Goal: Transaction & Acquisition: Download file/media

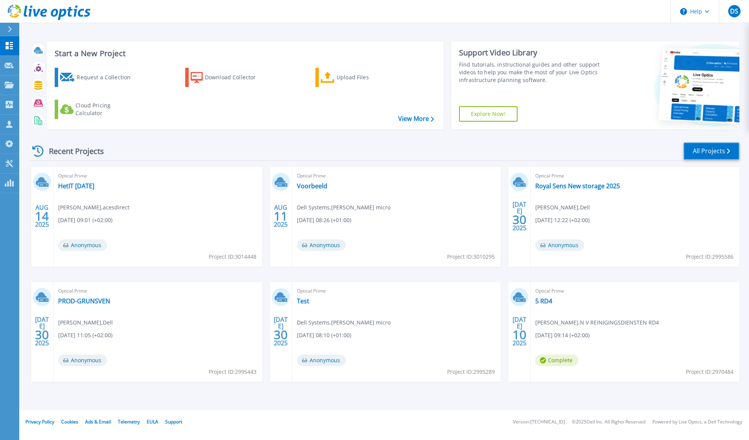
click at [722, 152] on link "All Projects" at bounding box center [711, 150] width 56 height 17
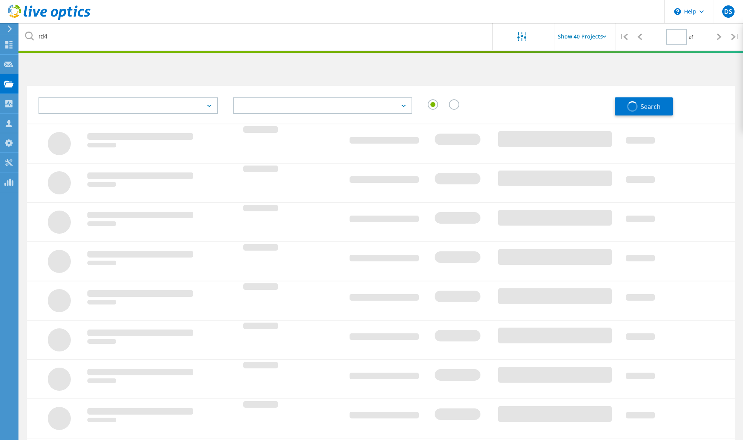
type input "1"
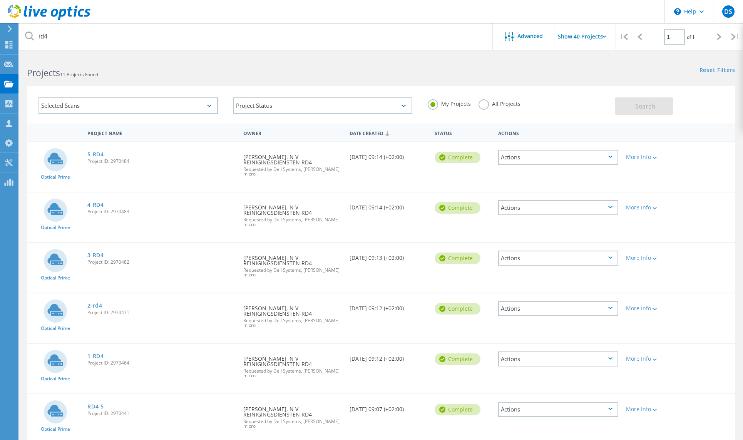
click at [46, 8] on icon at bounding box center [49, 13] width 83 height 16
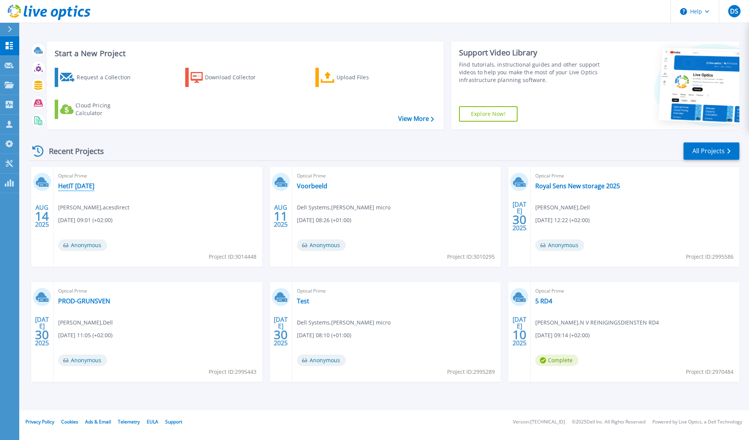
click at [82, 185] on link "HetIT [DATE]" at bounding box center [76, 186] width 36 height 8
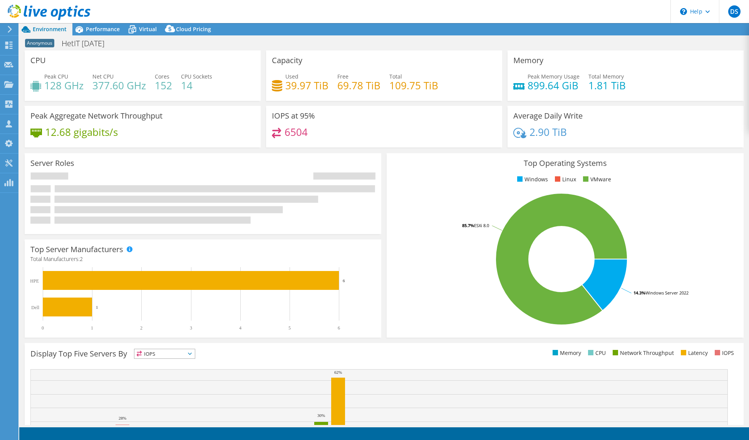
select select "USD"
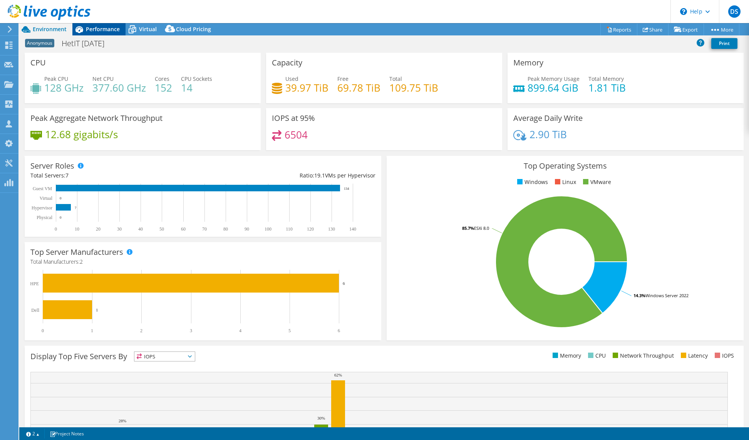
click at [92, 27] on span "Performance" at bounding box center [103, 28] width 34 height 7
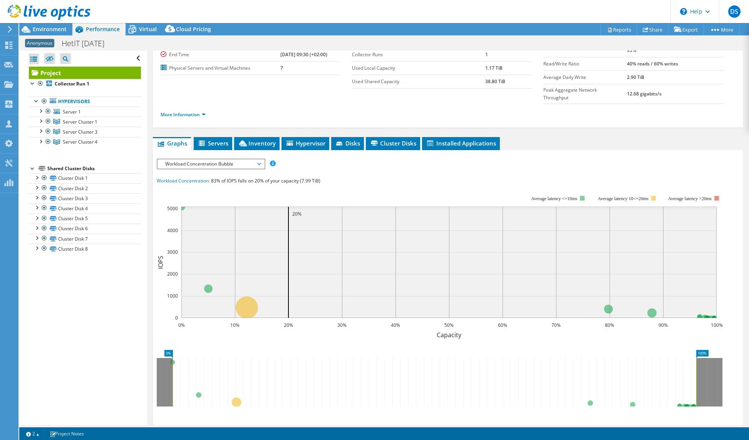
scroll to position [77, 0]
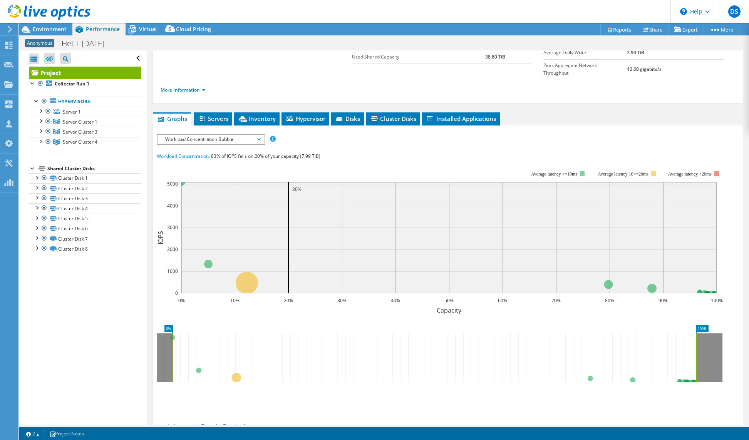
click at [198, 135] on span "Workload Concentration Bubble" at bounding box center [210, 139] width 99 height 9
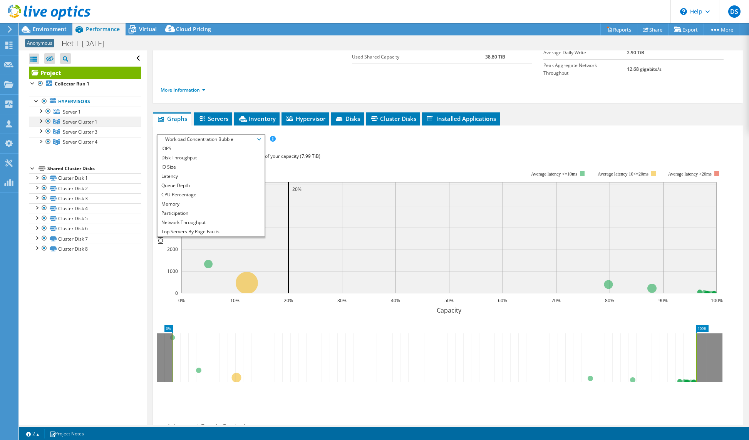
click at [37, 119] on div at bounding box center [41, 121] width 8 height 8
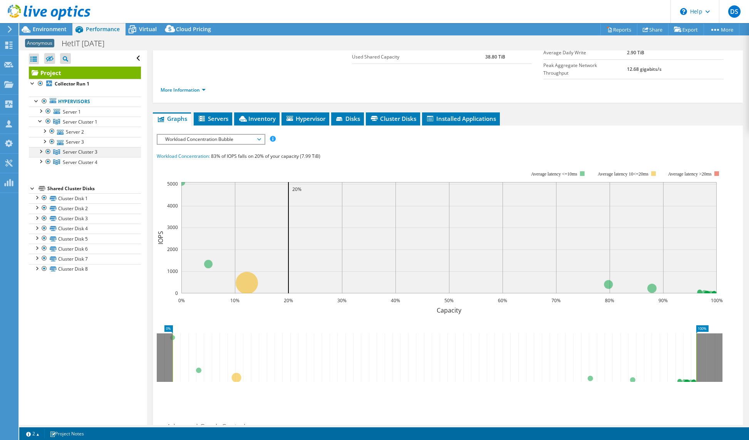
click at [39, 152] on div at bounding box center [41, 151] width 8 height 8
click at [41, 184] on div at bounding box center [41, 181] width 8 height 8
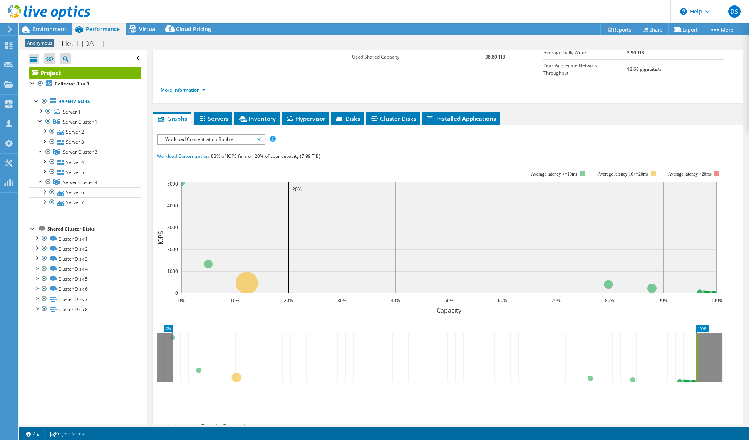
click at [191, 135] on span "Workload Concentration Bubble" at bounding box center [210, 139] width 99 height 9
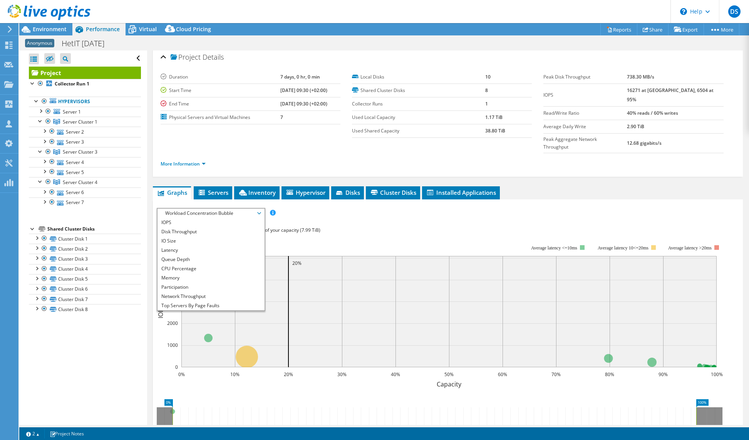
scroll to position [0, 0]
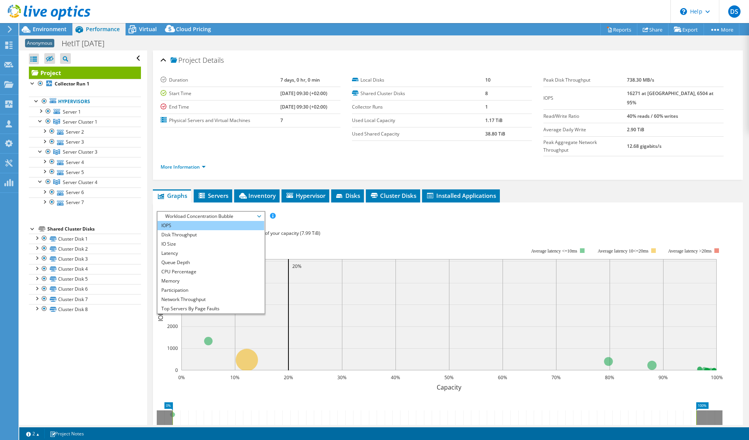
click at [179, 221] on li "IOPS" at bounding box center [210, 225] width 107 height 9
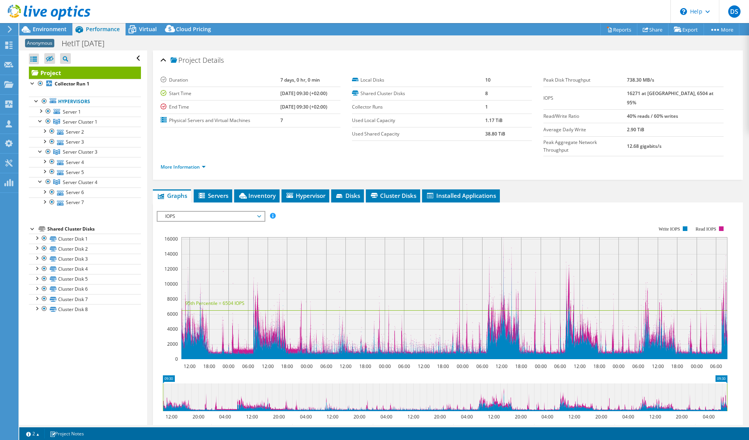
click at [259, 212] on span "IOPS" at bounding box center [210, 216] width 99 height 9
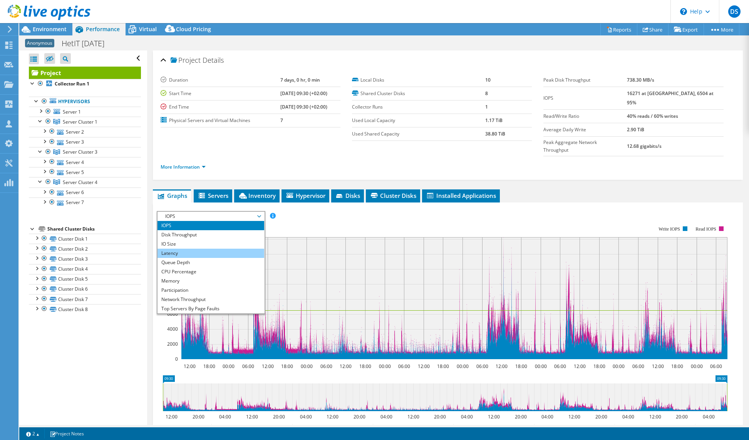
click at [186, 249] on li "Latency" at bounding box center [210, 253] width 107 height 9
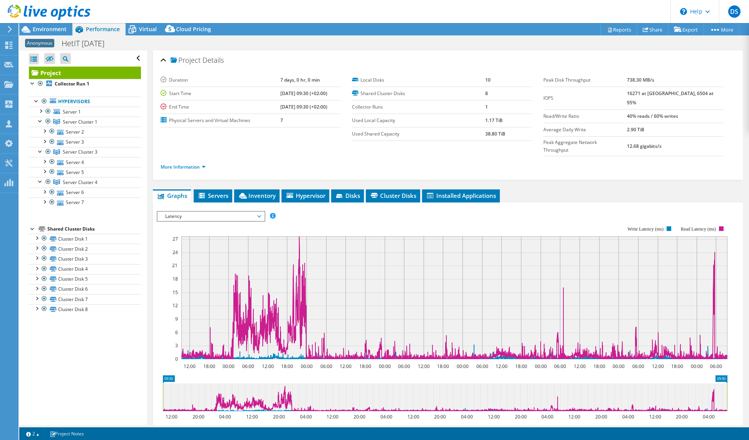
click at [201, 212] on span "Latency" at bounding box center [210, 216] width 99 height 9
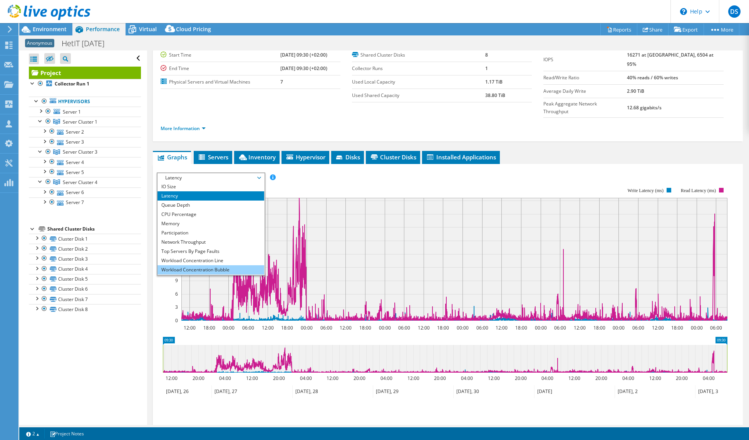
scroll to position [28, 0]
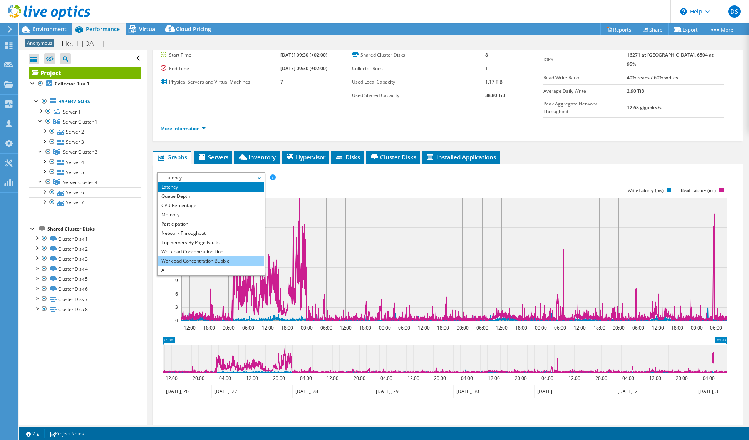
click at [200, 256] on li "Workload Concentration Bubble" at bounding box center [210, 260] width 107 height 9
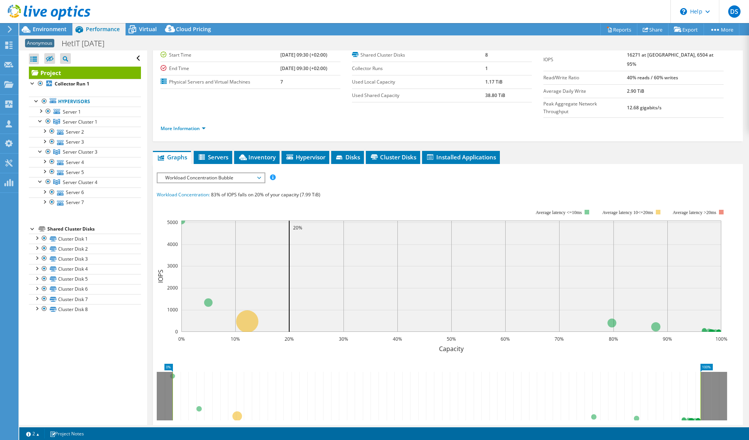
click at [194, 173] on span "Workload Concentration Bubble" at bounding box center [210, 177] width 99 height 9
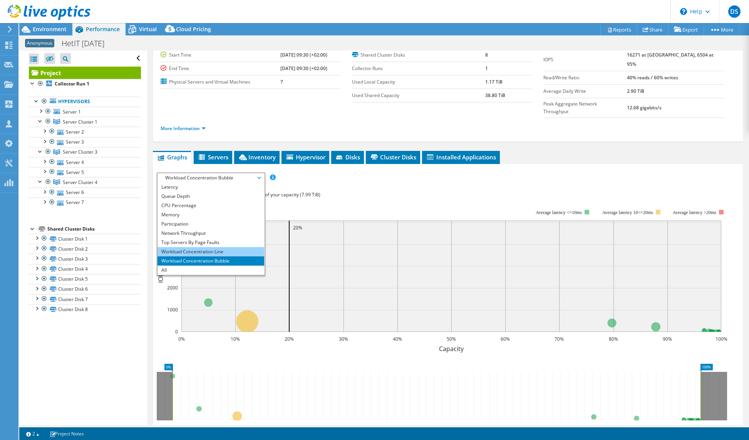
click at [193, 247] on li "Workload Concentration Line" at bounding box center [210, 251] width 107 height 9
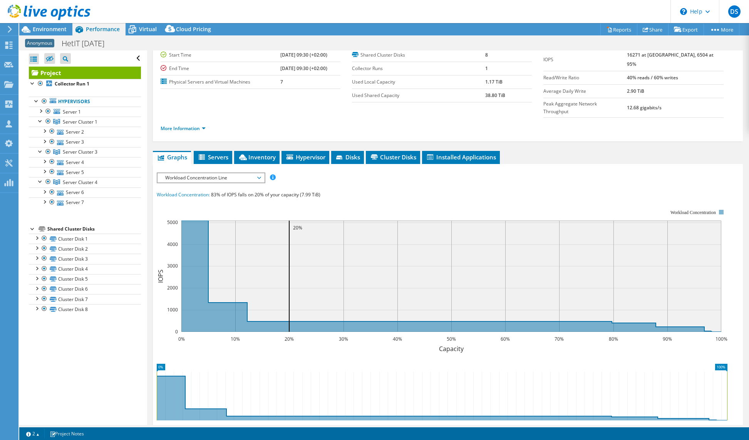
click at [323, 200] on rect at bounding box center [442, 276] width 570 height 154
click at [78, 137] on link "Server 3" at bounding box center [85, 142] width 112 height 10
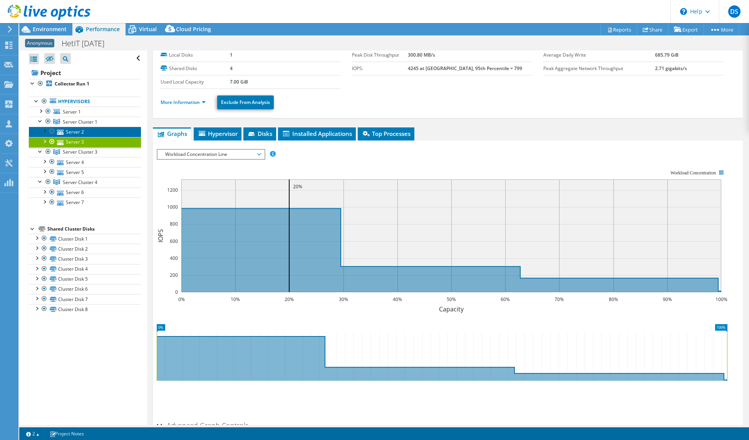
click at [74, 130] on link "Server 2" at bounding box center [85, 132] width 112 height 10
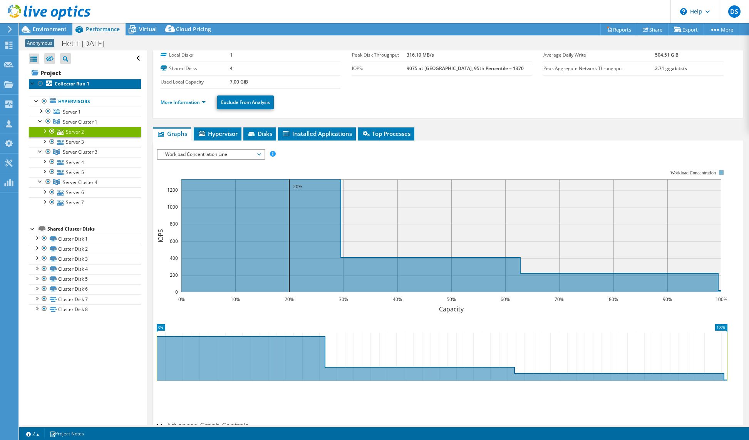
click at [68, 85] on b "Collector Run 1" at bounding box center [72, 83] width 35 height 7
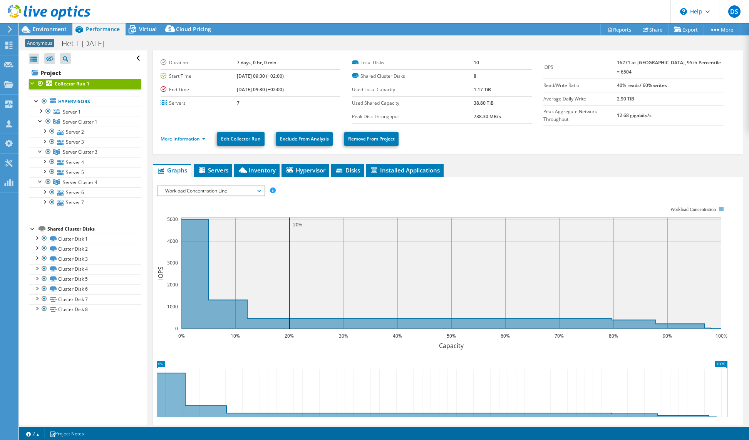
scroll to position [0, 0]
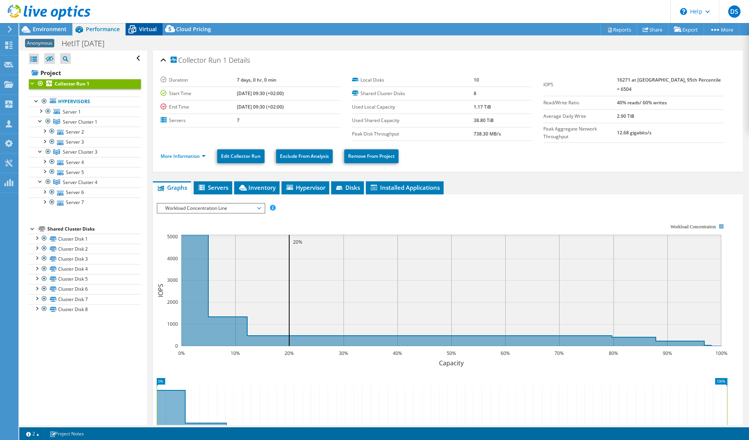
click at [139, 30] on span "Virtual" at bounding box center [148, 28] width 18 height 7
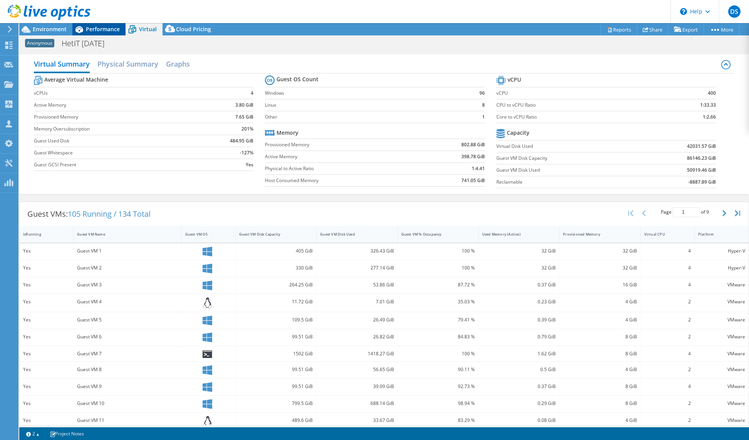
click at [104, 30] on span "Performance" at bounding box center [103, 28] width 34 height 7
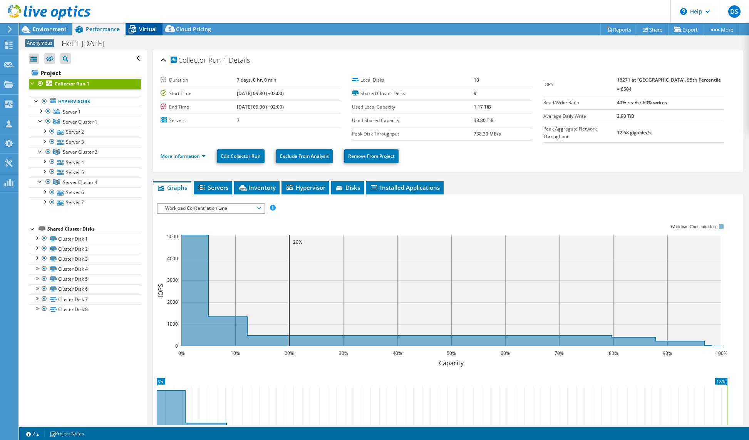
click at [134, 29] on icon at bounding box center [133, 30] width 8 height 6
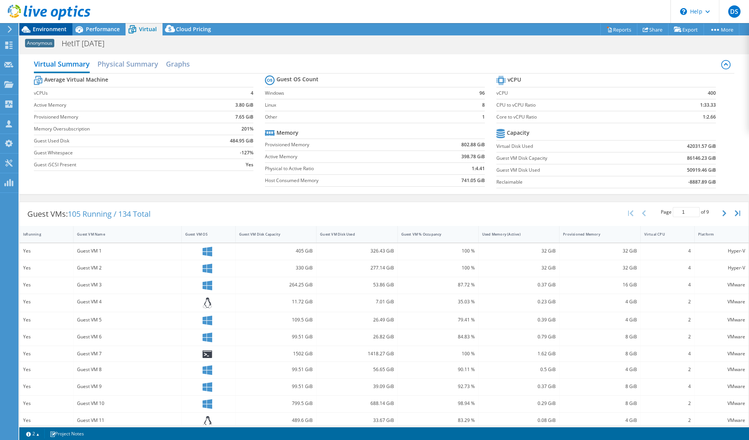
click at [39, 32] on span "Environment" at bounding box center [50, 28] width 34 height 7
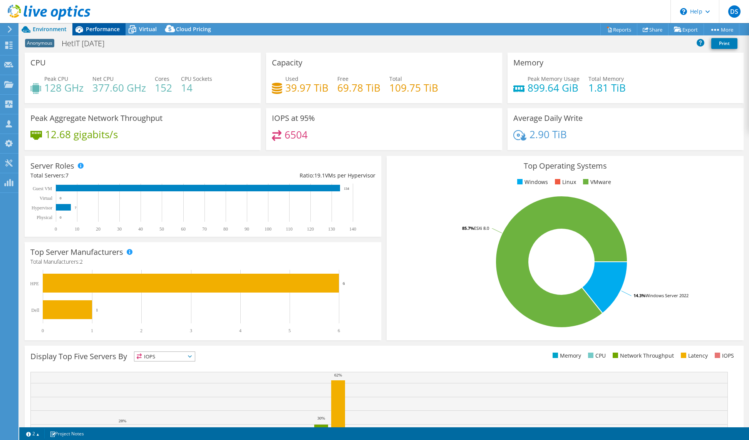
click at [85, 26] on icon at bounding box center [78, 29] width 13 height 13
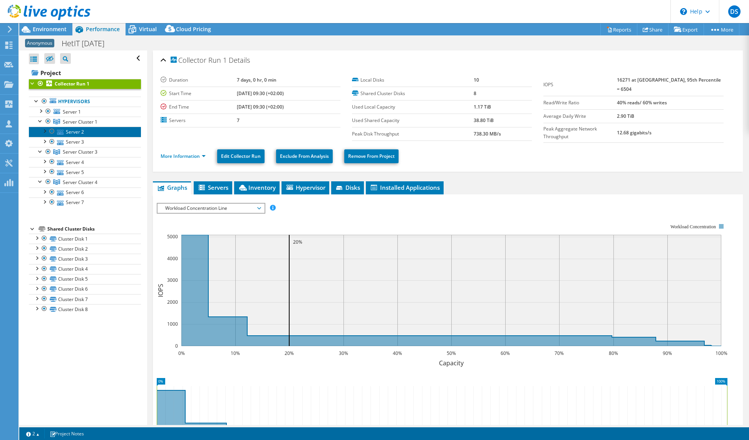
click at [66, 131] on link "Server 2" at bounding box center [85, 132] width 112 height 10
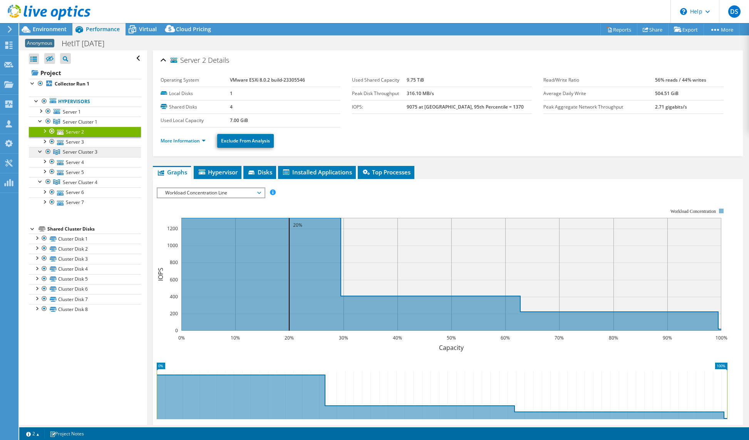
click at [64, 125] on span "Server Cluster 3" at bounding box center [80, 122] width 35 height 7
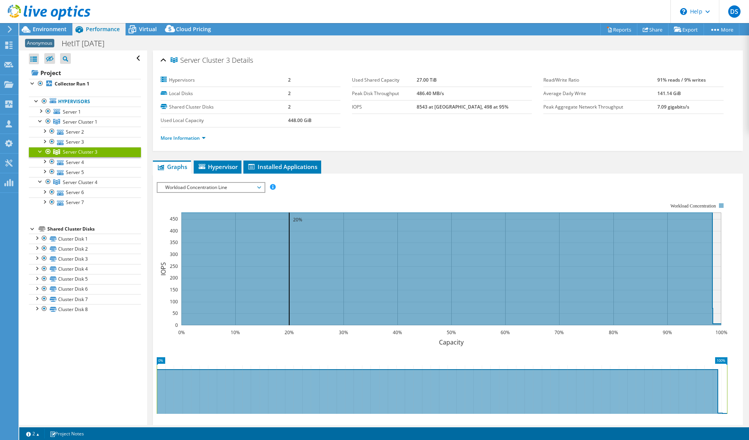
click at [68, 153] on span "Server Cluster 3" at bounding box center [80, 152] width 35 height 7
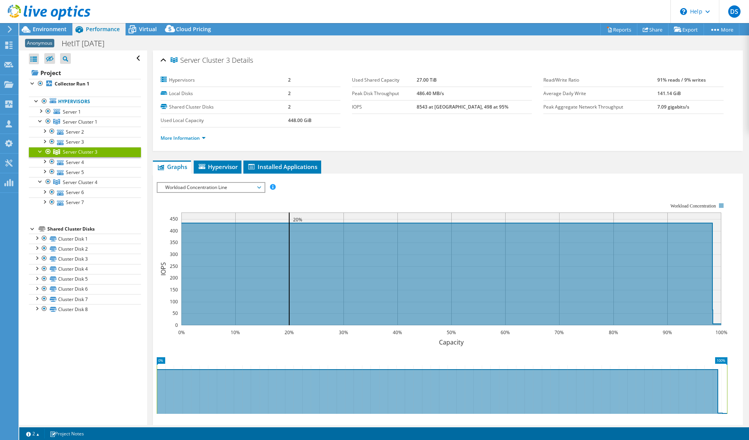
click at [47, 152] on div at bounding box center [48, 151] width 8 height 9
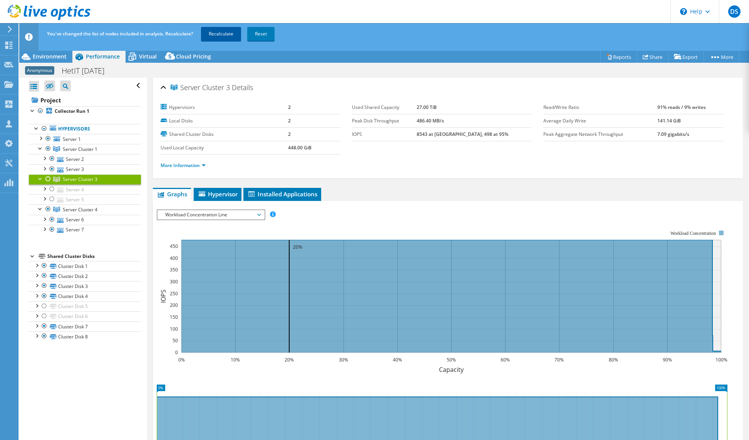
click at [226, 34] on link "Recalculate" at bounding box center [221, 34] width 40 height 14
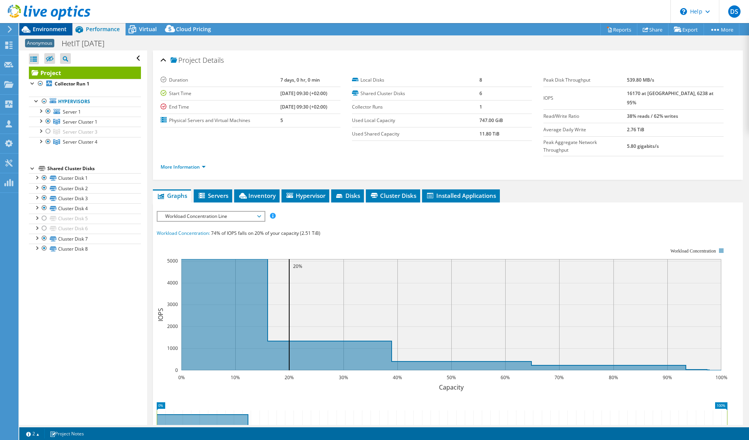
click at [55, 28] on span "Environment" at bounding box center [50, 28] width 34 height 7
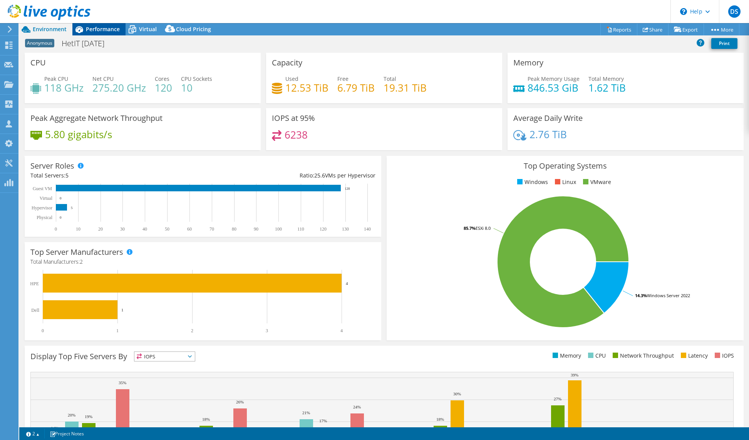
click at [95, 32] on span "Performance" at bounding box center [103, 28] width 34 height 7
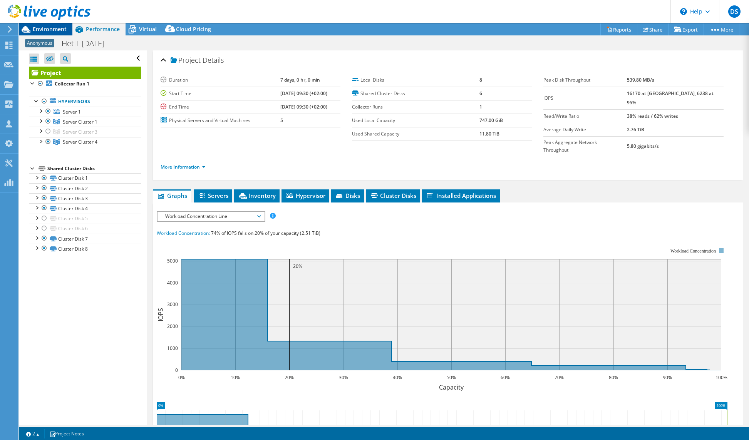
click at [33, 32] on span "Environment" at bounding box center [50, 28] width 34 height 7
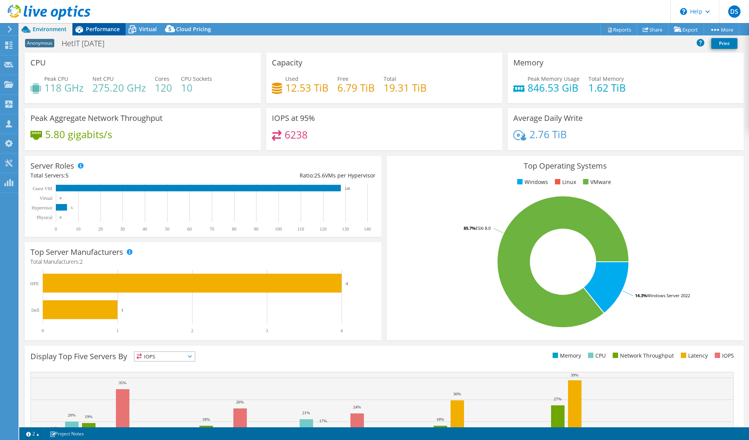
click at [87, 32] on span "Performance" at bounding box center [103, 28] width 34 height 7
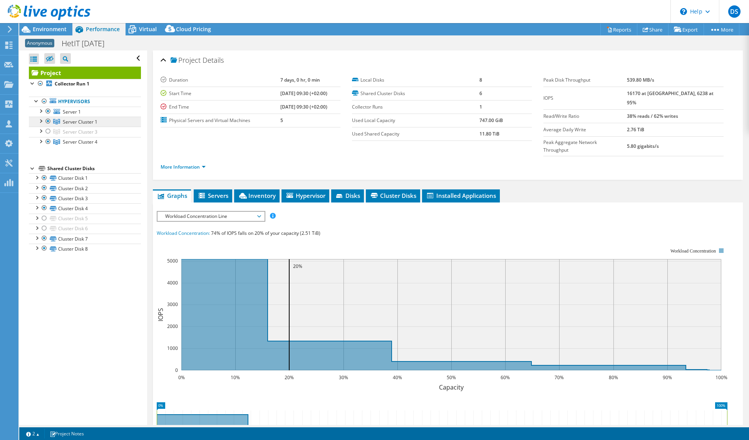
click at [75, 121] on span "Server Cluster 1" at bounding box center [80, 122] width 35 height 7
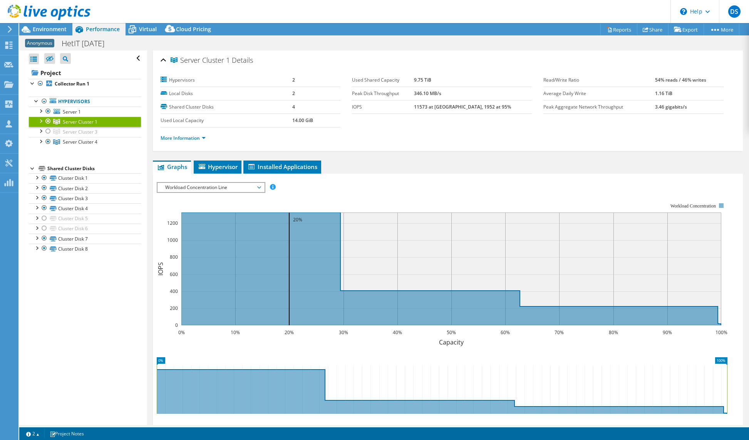
click at [191, 189] on span "Workload Concentration Line" at bounding box center [210, 187] width 99 height 9
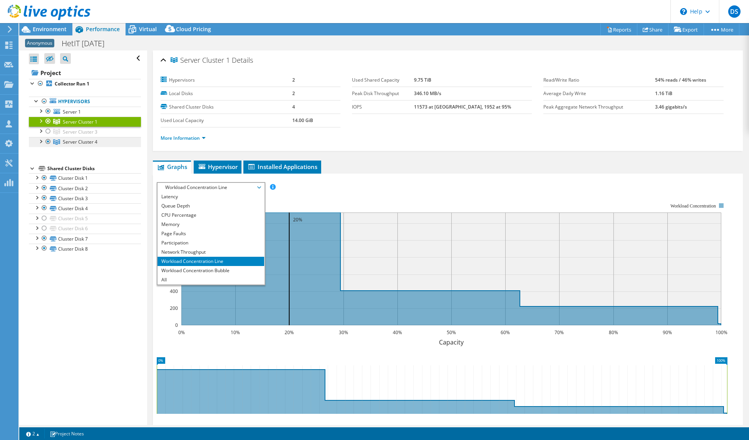
click at [73, 125] on span "Server Cluster 4" at bounding box center [80, 122] width 35 height 7
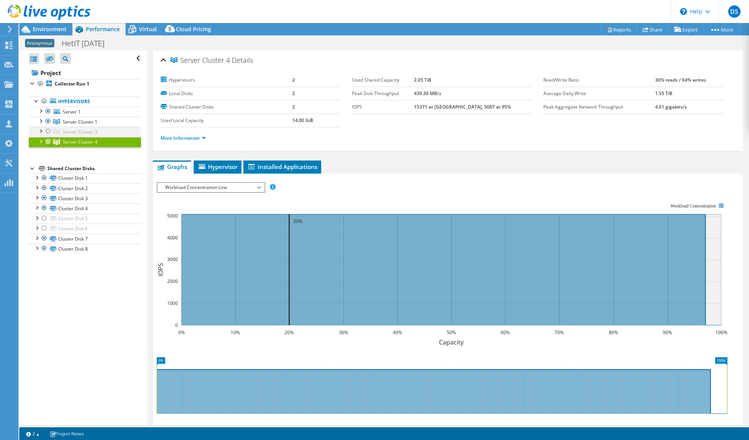
click at [48, 129] on div at bounding box center [48, 131] width 8 height 9
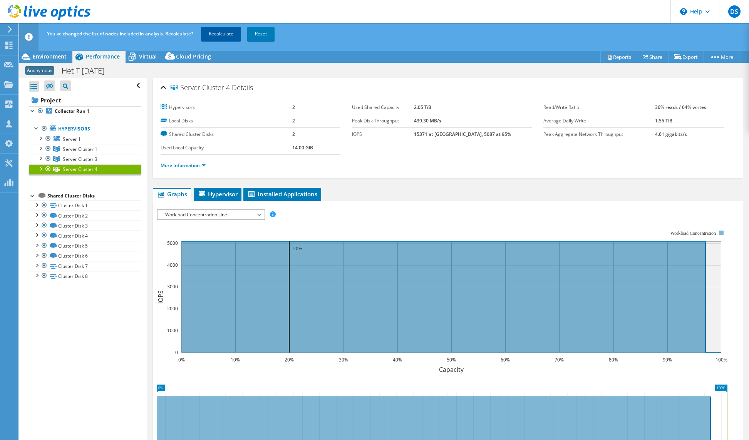
click at [215, 35] on link "Recalculate" at bounding box center [221, 34] width 40 height 14
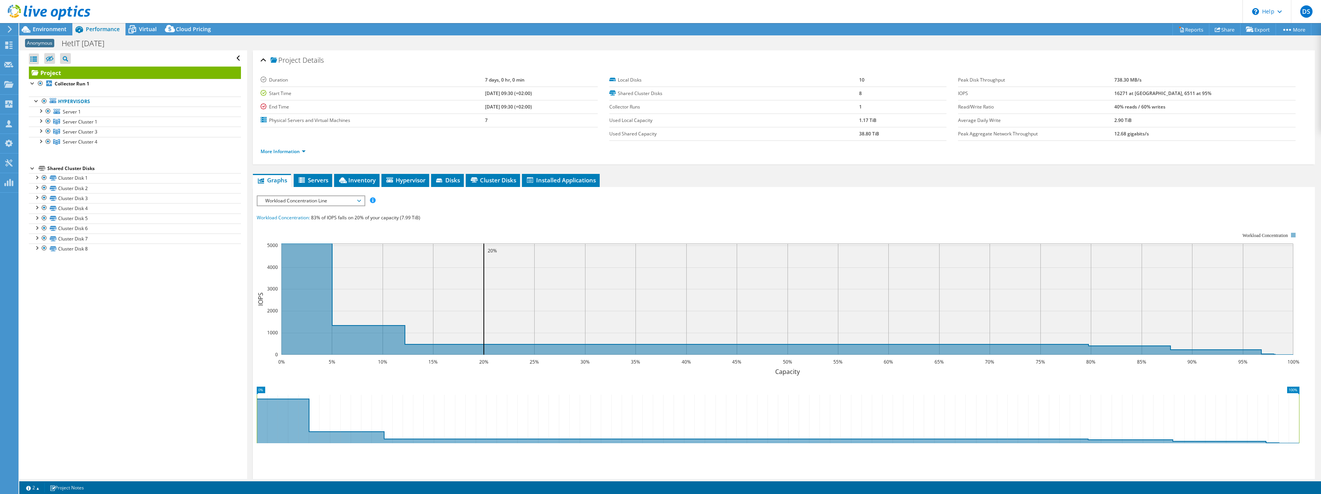
click at [297, 199] on span "Workload Concentration Line" at bounding box center [310, 200] width 99 height 9
click at [265, 207] on li "IOPS" at bounding box center [310, 210] width 107 height 9
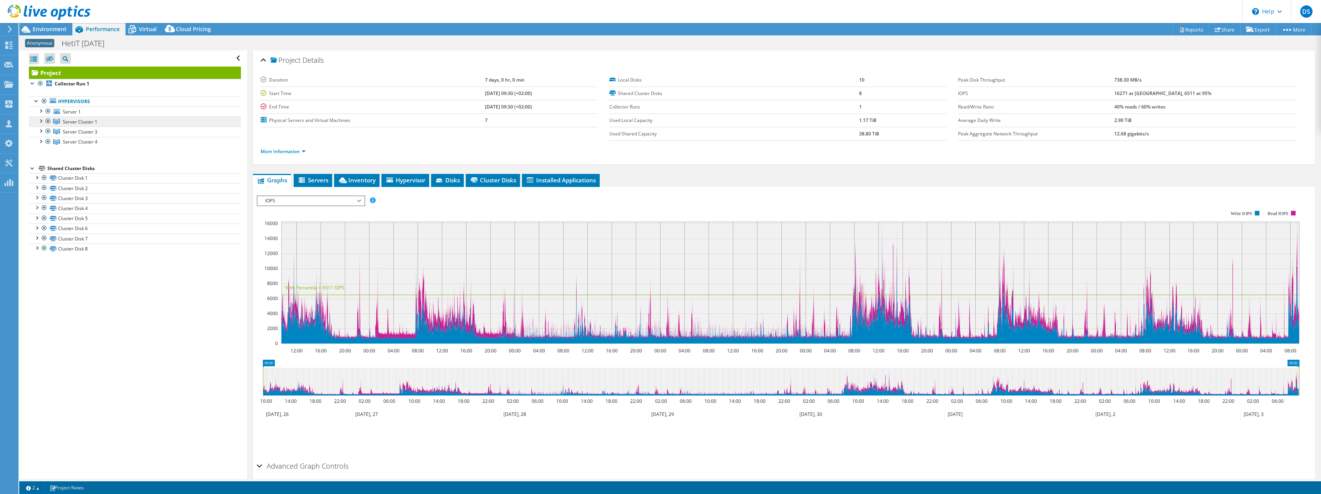
click at [67, 119] on span "Server Cluster 1" at bounding box center [80, 122] width 35 height 7
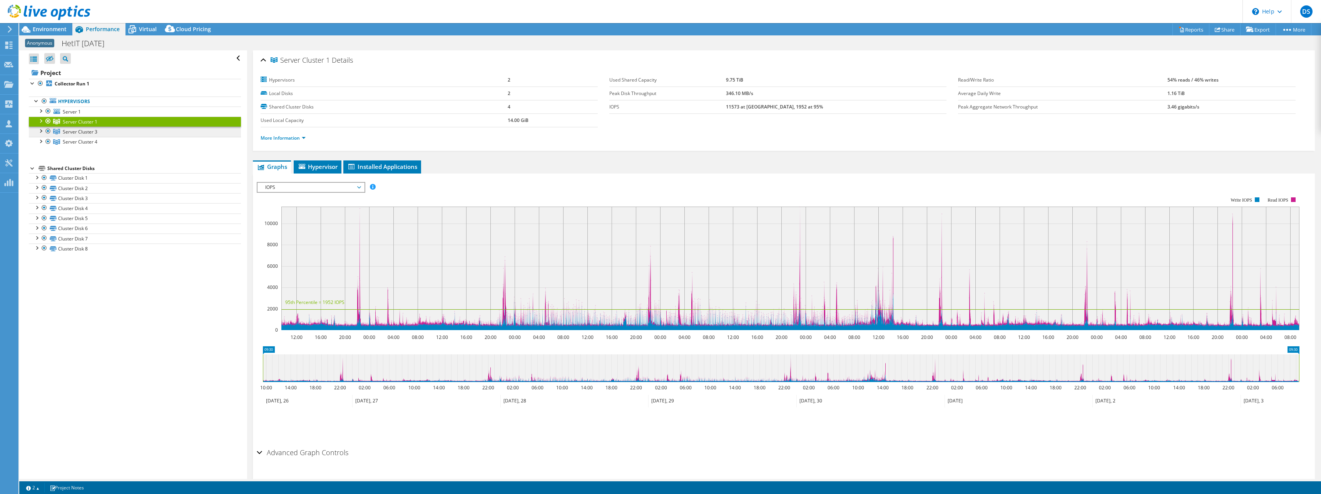
click at [70, 125] on span "Server Cluster 3" at bounding box center [80, 122] width 35 height 7
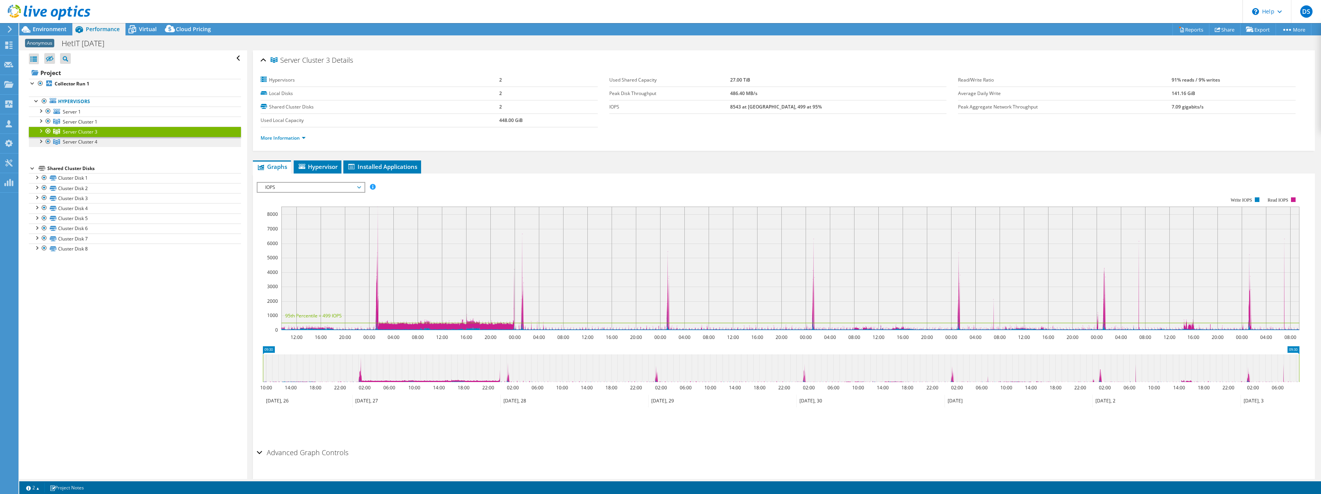
click at [73, 125] on span "Server Cluster 4" at bounding box center [80, 122] width 35 height 7
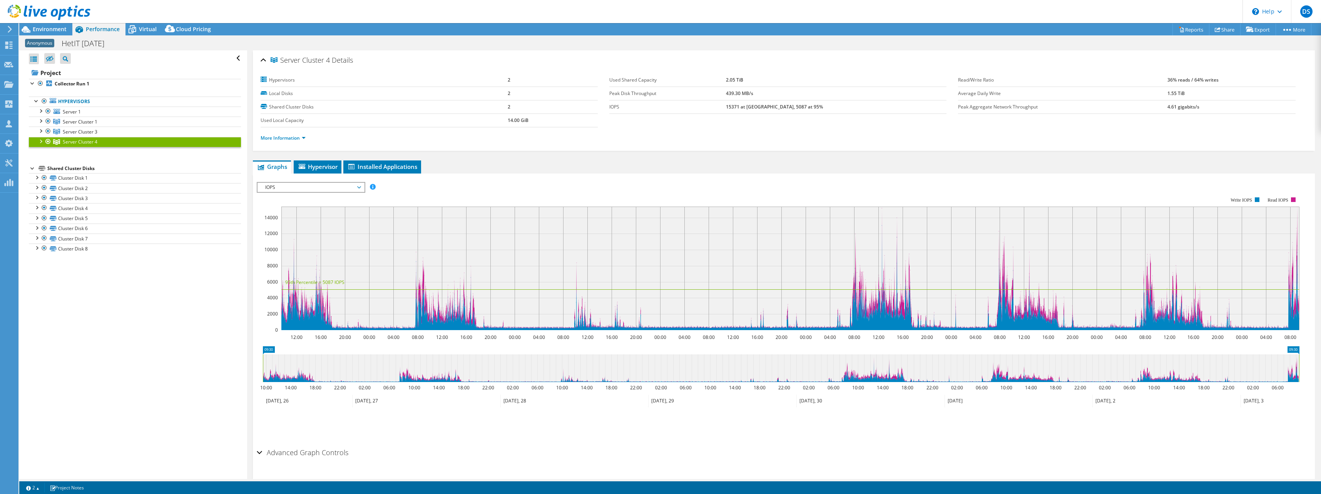
click at [47, 140] on div at bounding box center [48, 141] width 8 height 9
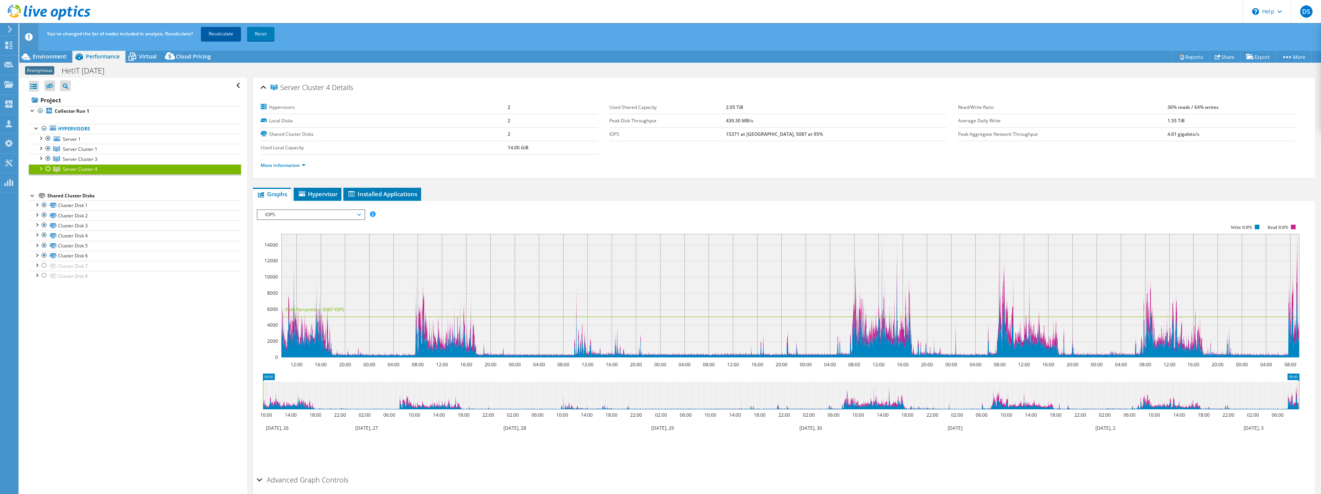
click at [227, 30] on link "Recalculate" at bounding box center [221, 34] width 40 height 14
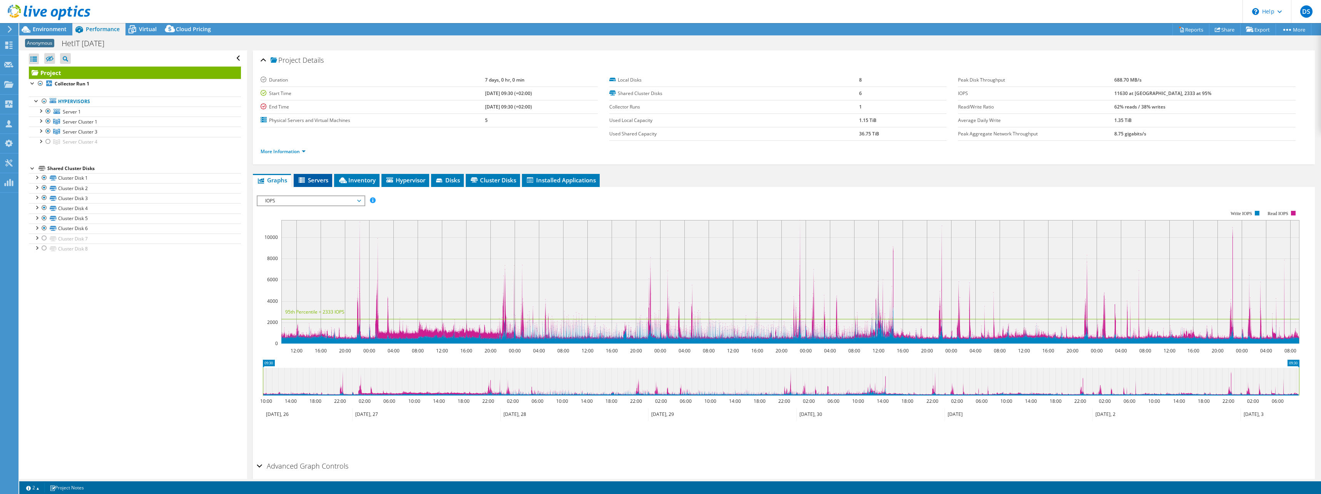
click at [311, 180] on span "Servers" at bounding box center [312, 180] width 31 height 8
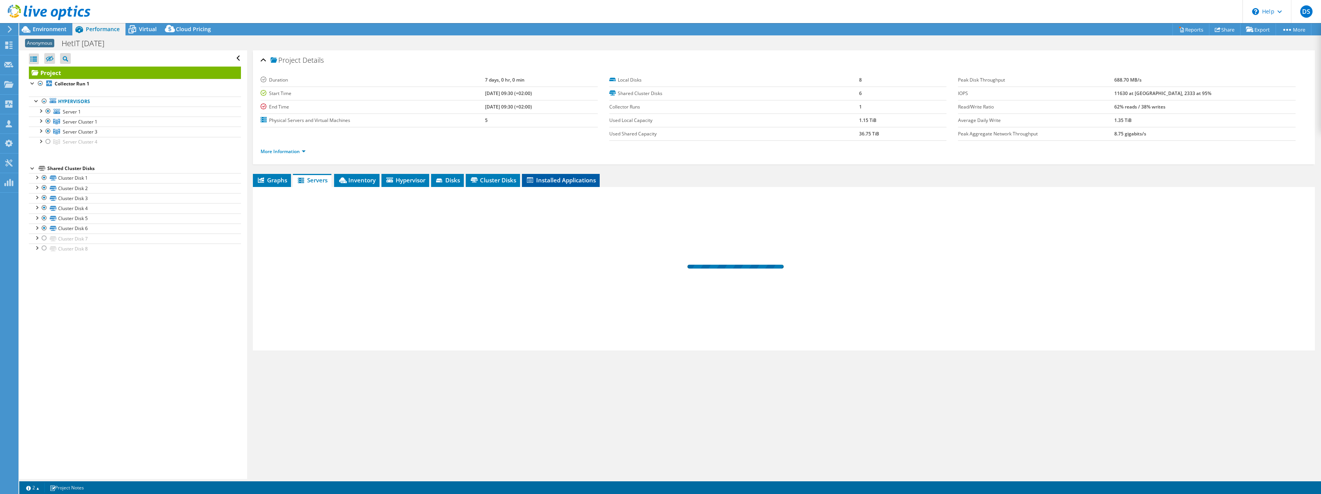
click at [493, 182] on span "Cluster Disks" at bounding box center [493, 180] width 47 height 8
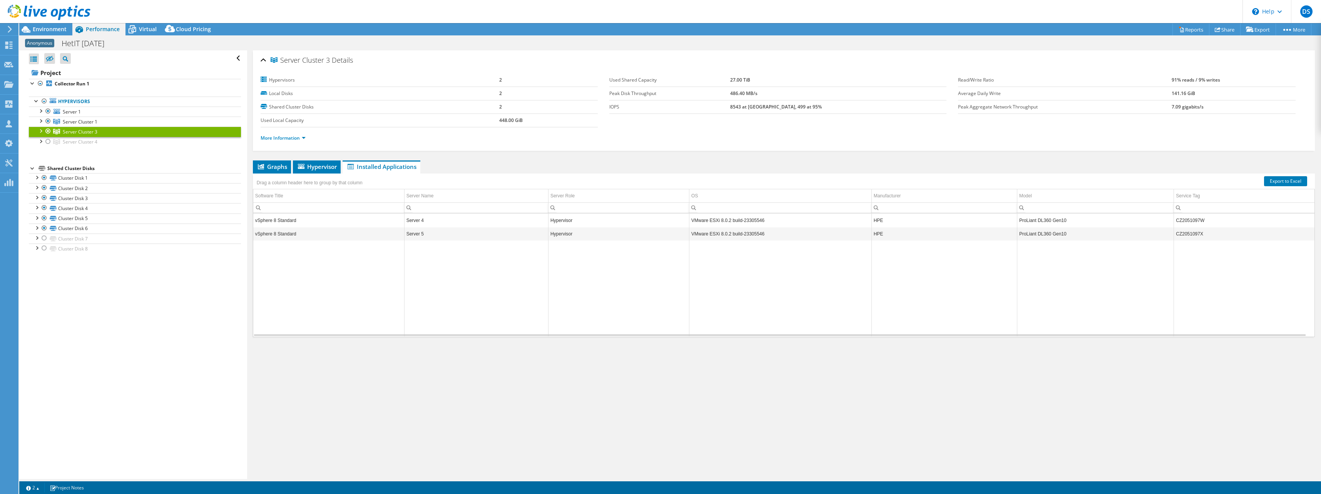
select select "USD"
click at [50, 145] on div at bounding box center [48, 141] width 8 height 9
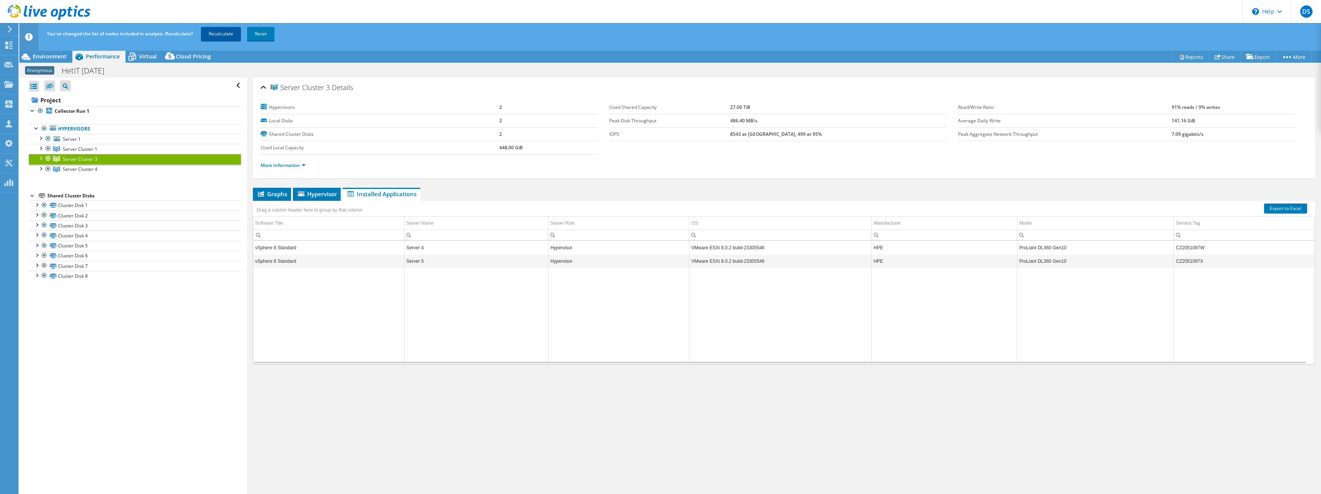
click at [229, 35] on link "Recalculate" at bounding box center [221, 34] width 40 height 14
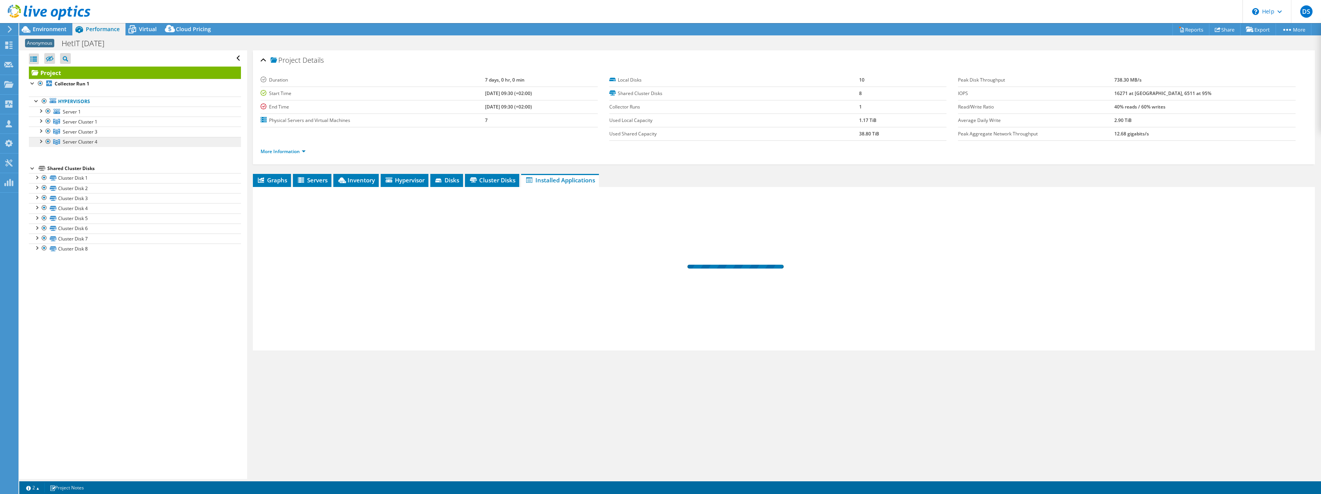
click at [75, 125] on span "Server Cluster 4" at bounding box center [80, 122] width 35 height 7
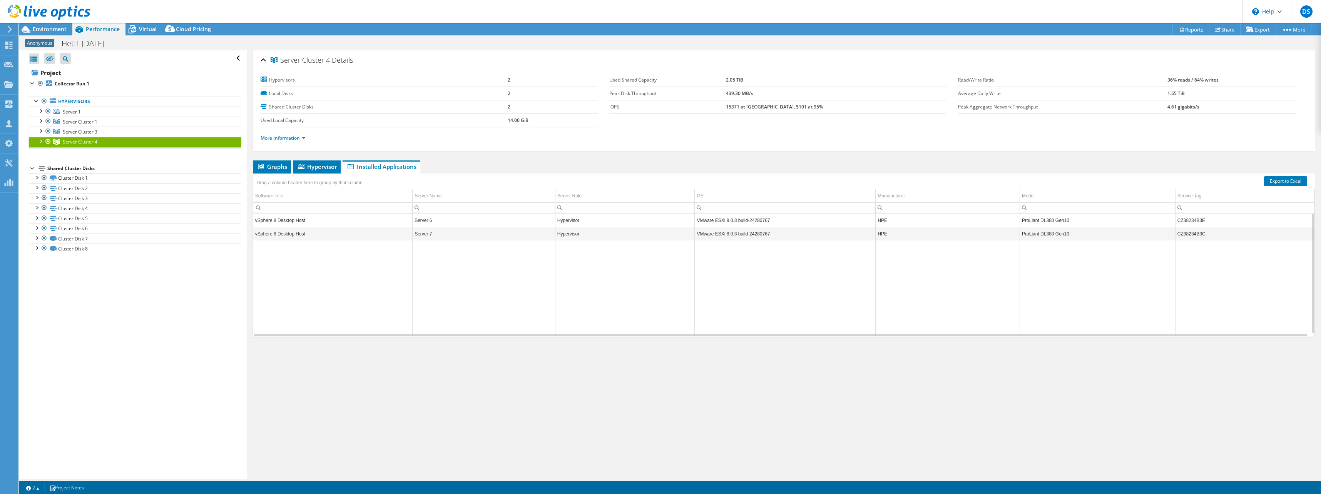
click at [368, 162] on li "Installed Applications" at bounding box center [382, 166] width 78 height 13
click at [47, 141] on div at bounding box center [48, 141] width 8 height 9
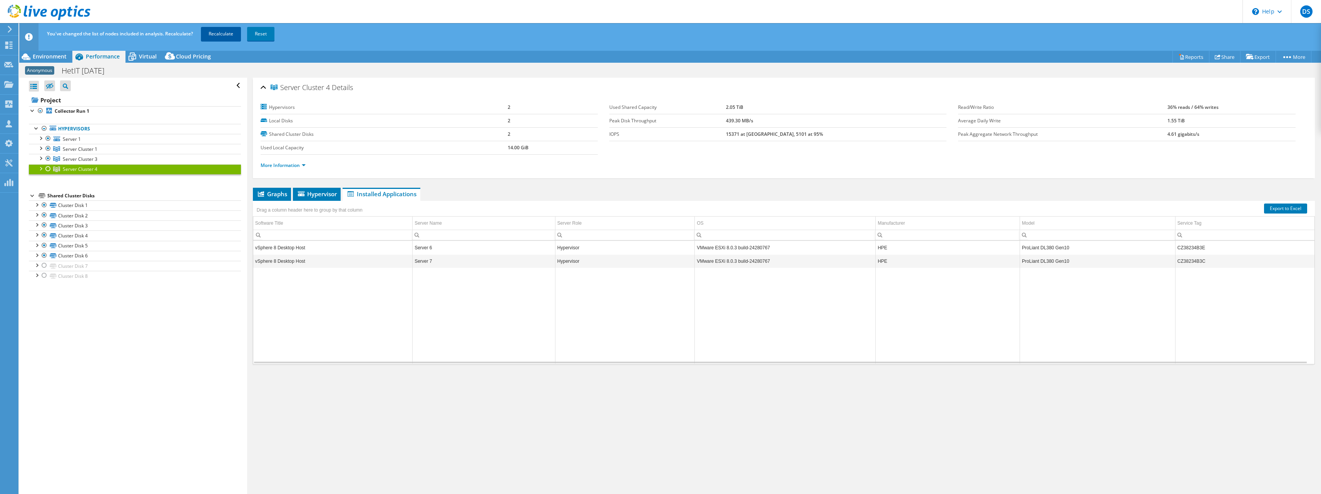
click at [230, 32] on link "Recalculate" at bounding box center [221, 34] width 40 height 14
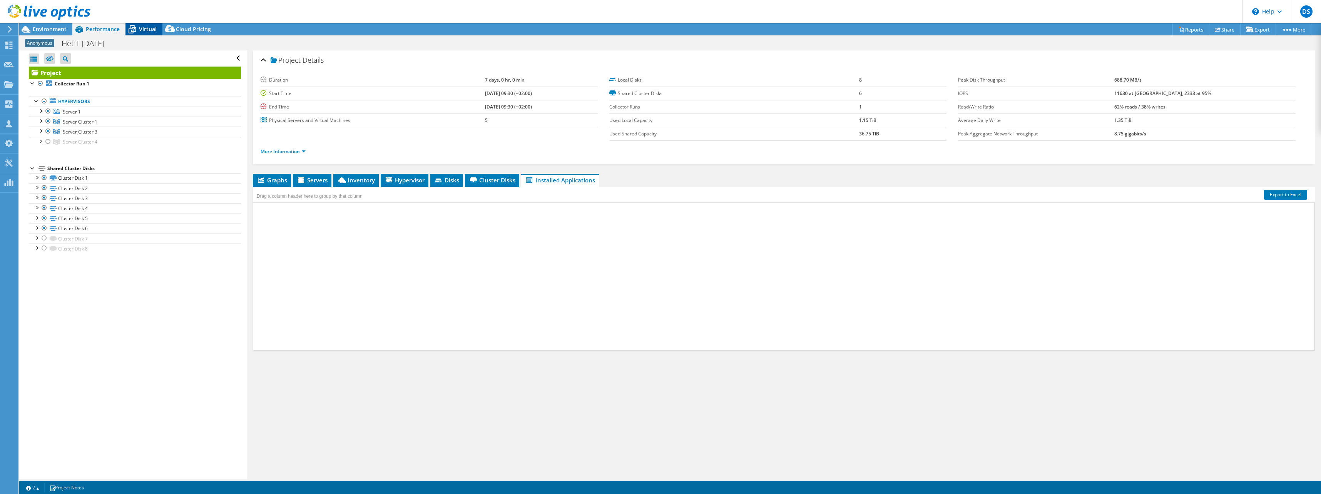
click at [144, 28] on span "Virtual" at bounding box center [148, 28] width 18 height 7
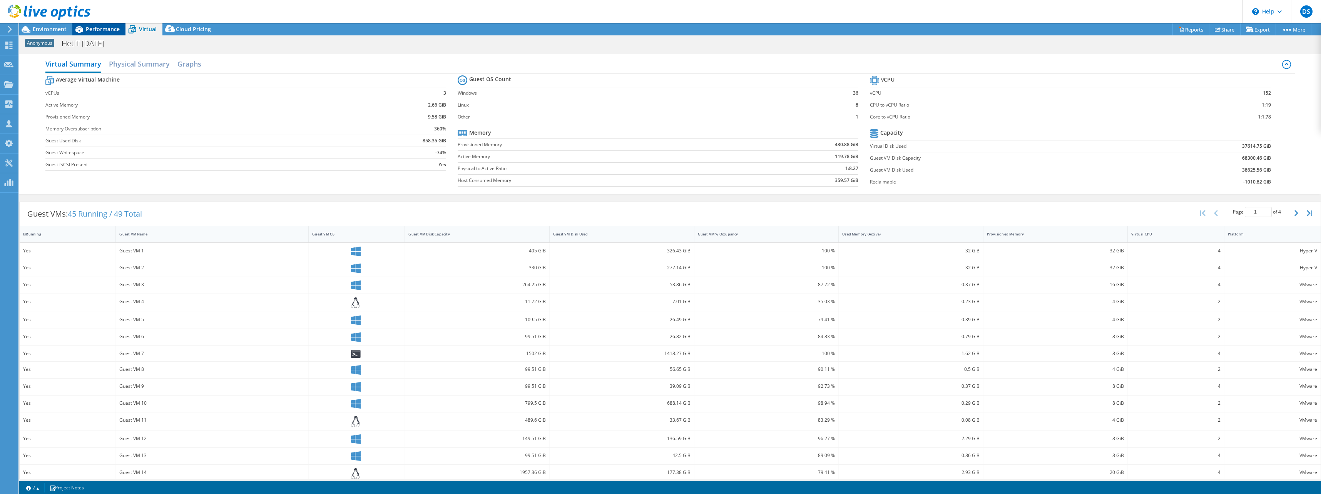
click at [88, 31] on span "Performance" at bounding box center [103, 28] width 34 height 7
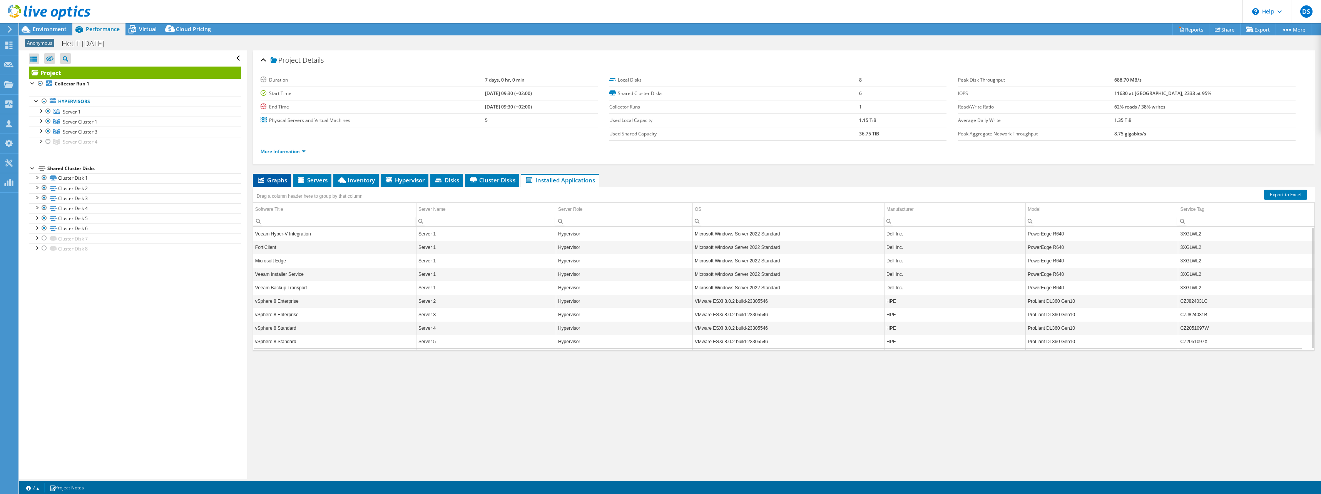
click at [278, 178] on span "Graphs" at bounding box center [272, 180] width 30 height 8
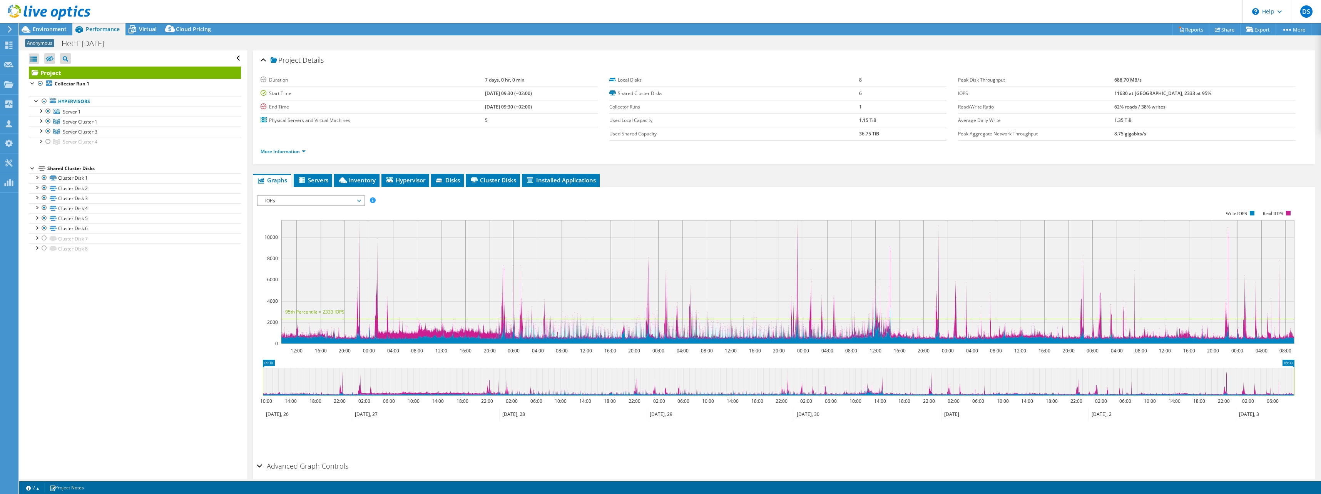
click at [277, 202] on span "IOPS" at bounding box center [310, 200] width 99 height 9
click at [1187, 34] on link "Reports" at bounding box center [1190, 29] width 37 height 12
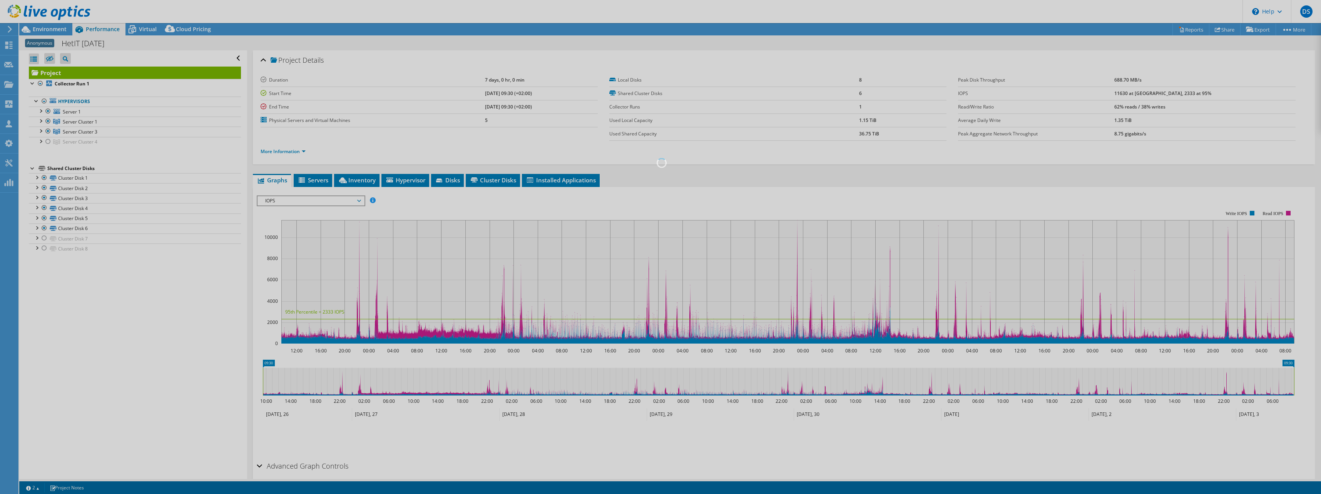
click at [1187, 28] on div at bounding box center [660, 251] width 1321 height 486
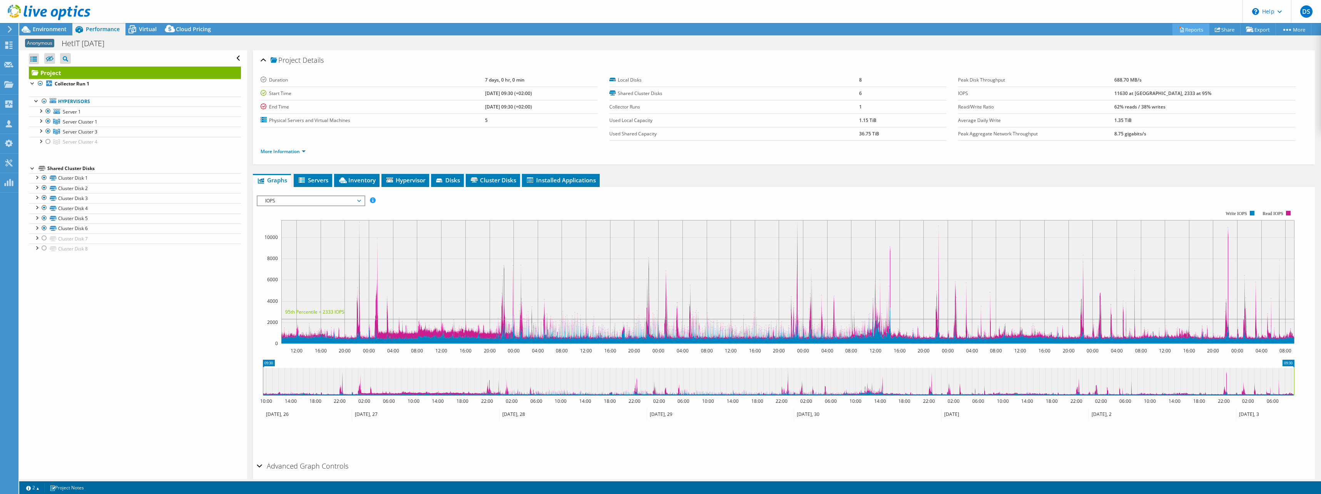
click at [1187, 28] on div "This project has been archived. No changes can be made, and graphs and summary …" at bounding box center [670, 258] width 1302 height 471
click at [1187, 26] on link "Reports" at bounding box center [1190, 29] width 37 height 12
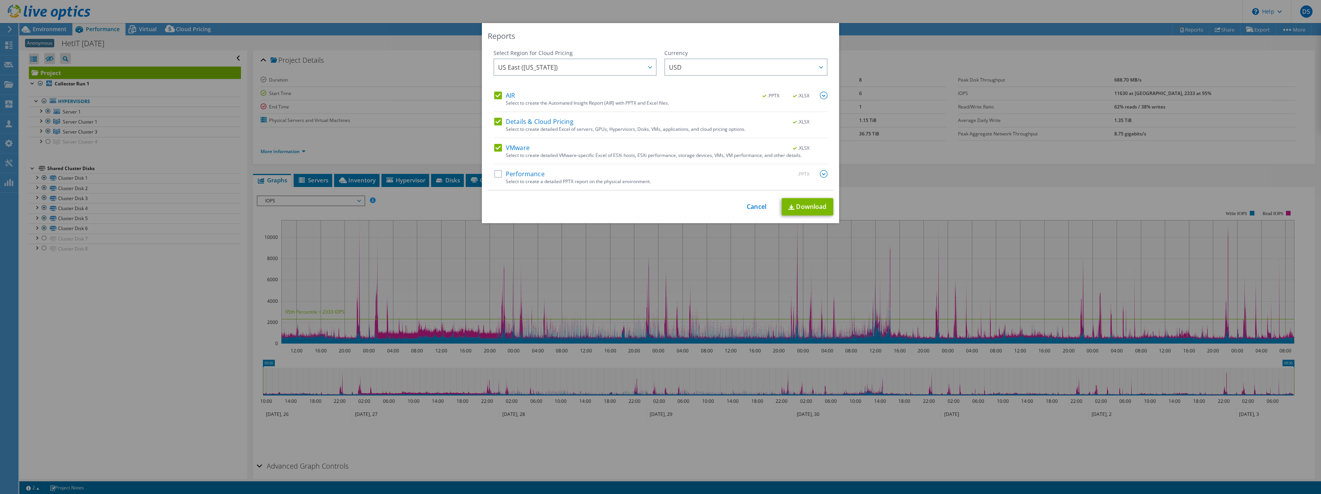
click at [496, 174] on label "Performance" at bounding box center [519, 174] width 50 height 8
click at [0, 0] on input "Performance" at bounding box center [0, 0] width 0 height 0
click at [804, 207] on link "Download" at bounding box center [808, 206] width 52 height 17
click at [751, 211] on div "This process may take a while, please wait... Cancel Download" at bounding box center [661, 206] width 346 height 17
click at [749, 209] on link "Cancel" at bounding box center [757, 206] width 20 height 7
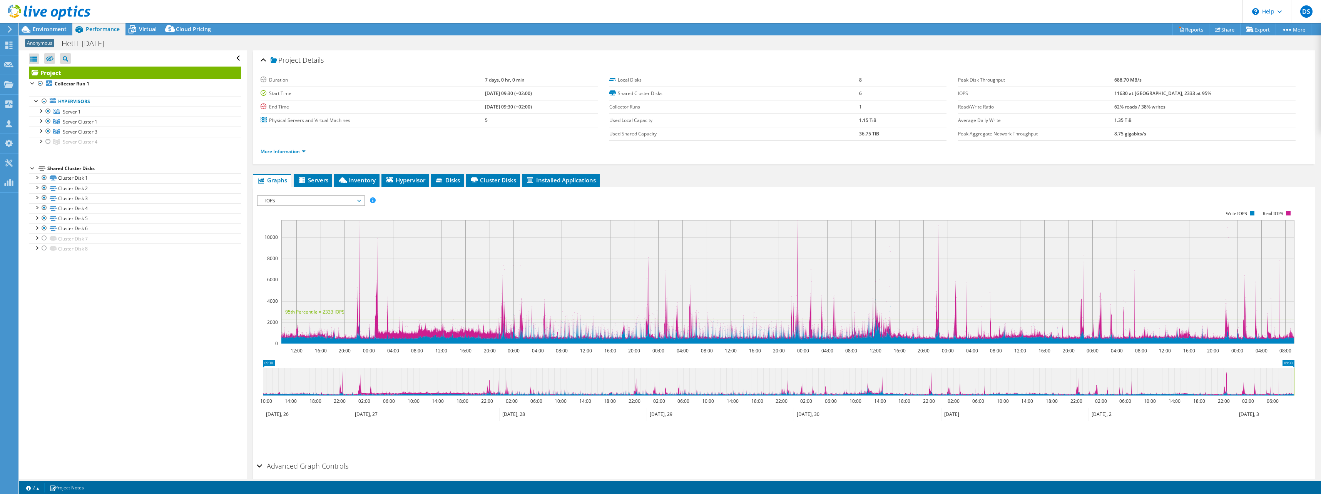
click at [384, 154] on ul "More Information" at bounding box center [784, 150] width 1046 height 10
click at [310, 150] on li "More Information" at bounding box center [286, 151] width 50 height 8
click at [29, 26] on icon at bounding box center [25, 29] width 13 height 13
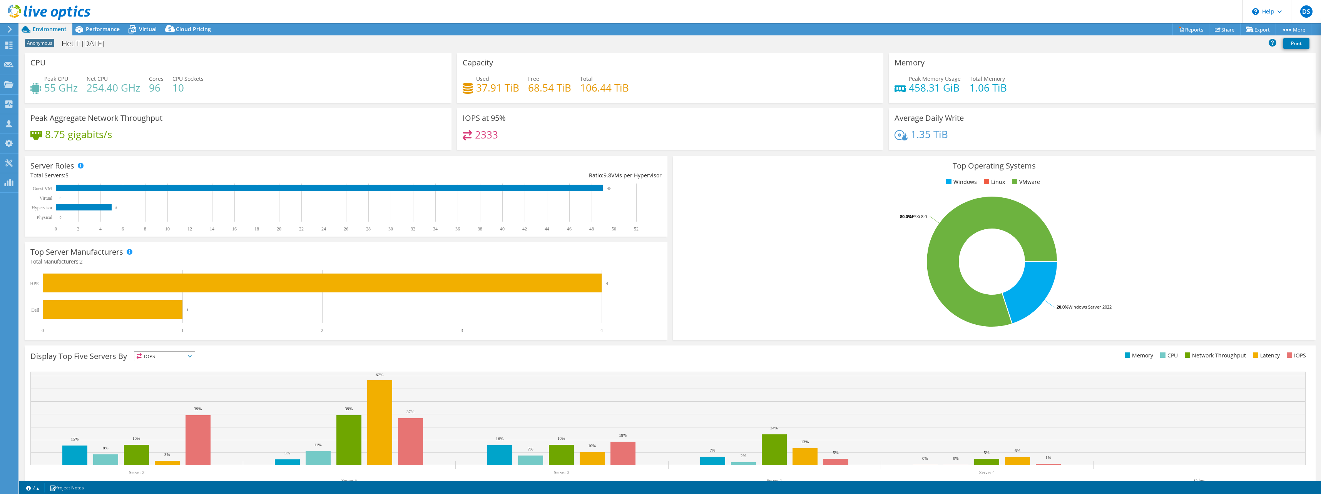
click at [104, 30] on span "Performance" at bounding box center [103, 28] width 34 height 7
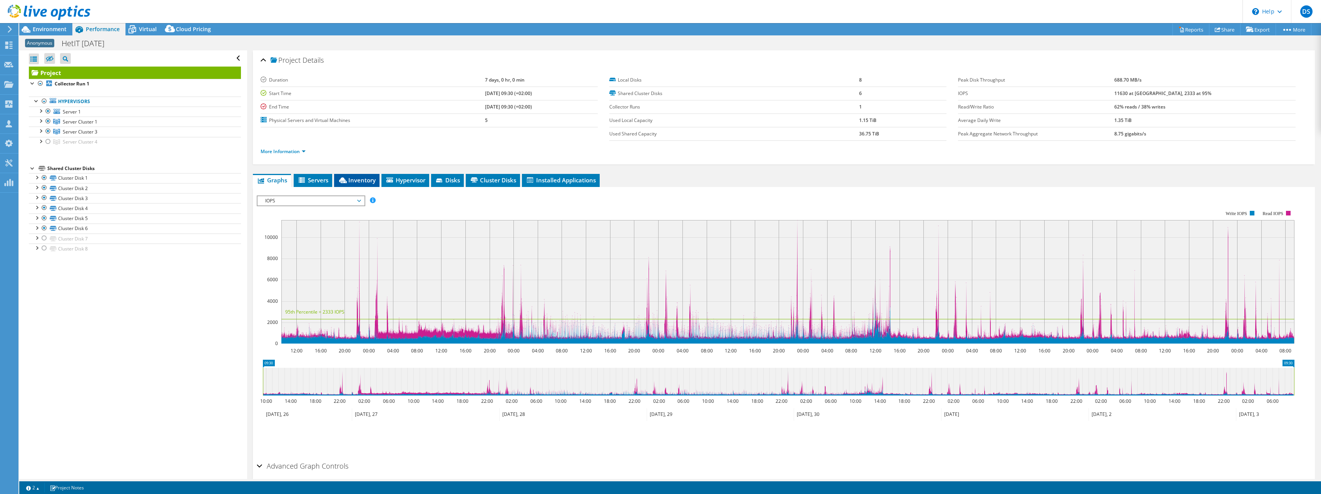
click at [364, 179] on span "Inventory" at bounding box center [357, 180] width 38 height 8
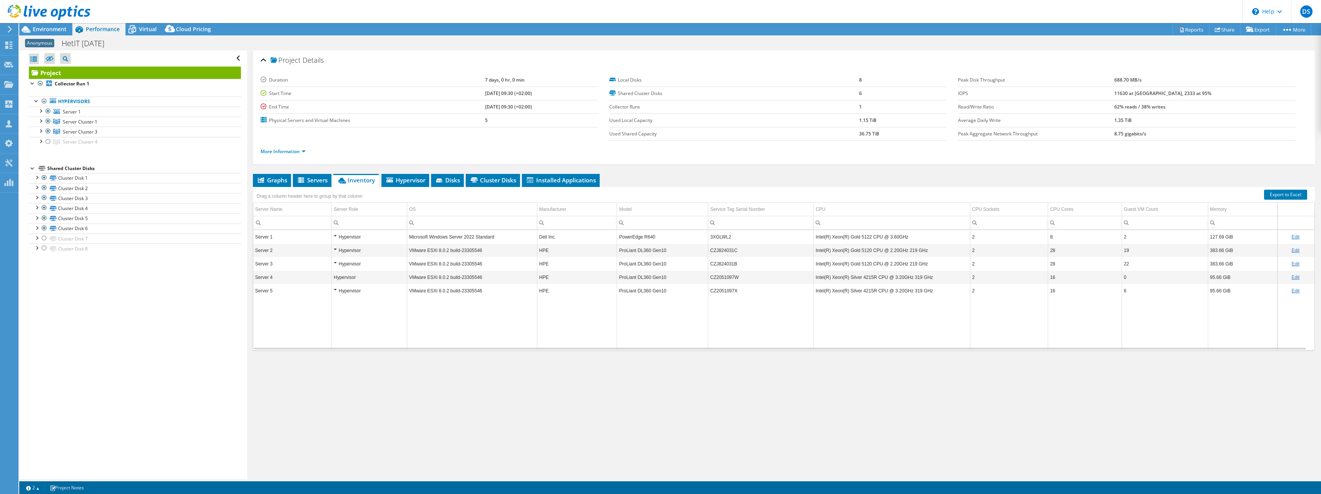
click at [47, 13] on icon at bounding box center [49, 13] width 83 height 16
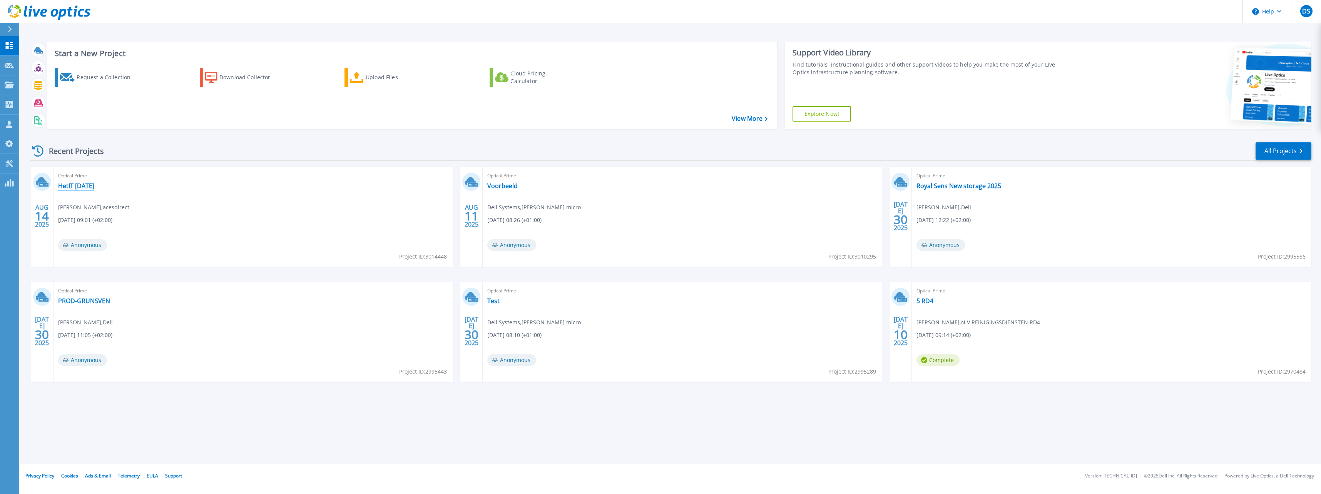
click at [85, 182] on link "HetIT [DATE]" at bounding box center [76, 186] width 36 height 8
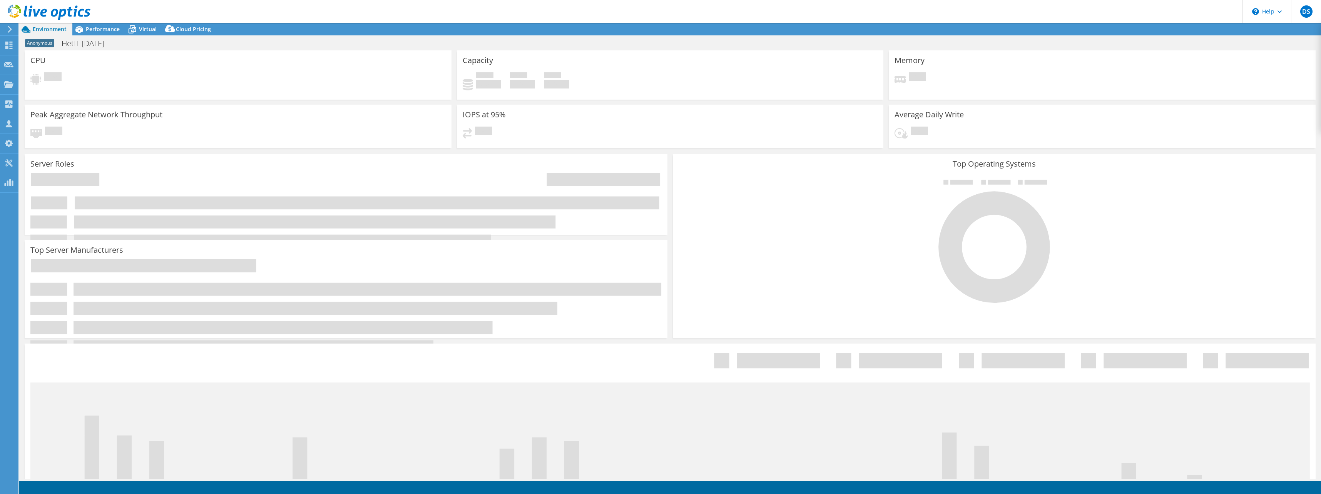
select select "USD"
